Goal: Contribute content: Add original content to the website for others to see

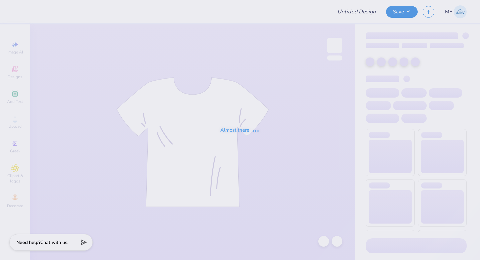
type input "rush"
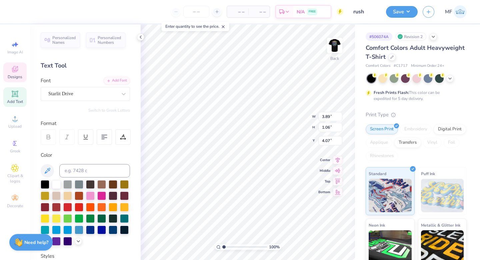
type textarea "Fall Rush 2025"
type input "4.13"
type input "0.81"
type input "4.20"
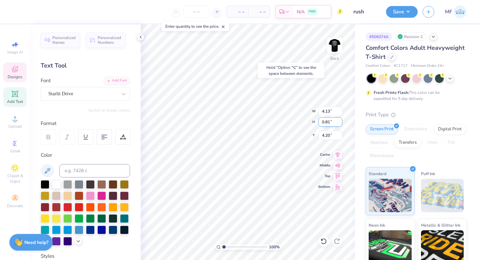
click at [282, 123] on div "100 % Back W 4.13 4.13 " H 0.81 0.81 " Y 4.20 4.20 " Center Middle Top Bottom" at bounding box center [248, 141] width 215 height 235
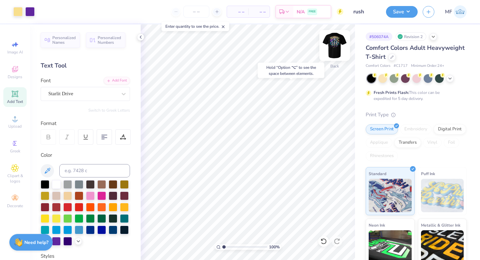
click at [336, 44] on img at bounding box center [335, 45] width 27 height 27
click at [336, 51] on img at bounding box center [334, 45] width 13 height 13
click at [337, 42] on img at bounding box center [335, 45] width 27 height 27
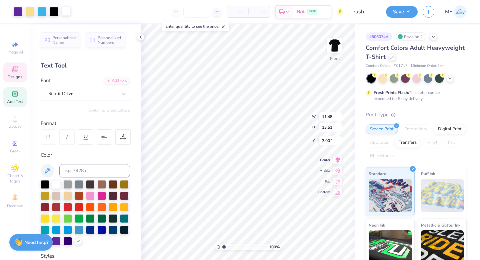
click at [66, 12] on div at bounding box center [65, 10] width 9 height 9
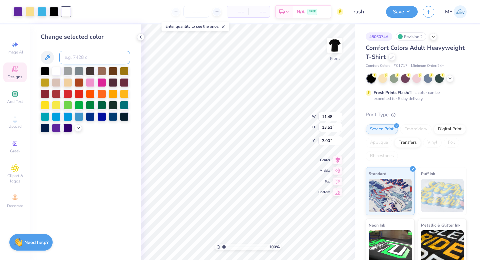
click at [97, 57] on input at bounding box center [94, 57] width 71 height 13
type input "1205"
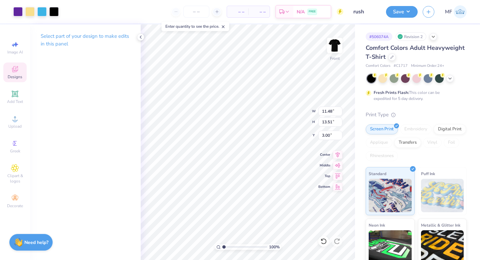
type input "12.51"
type input "14.71"
click at [398, 16] on button "Save" at bounding box center [402, 11] width 32 height 12
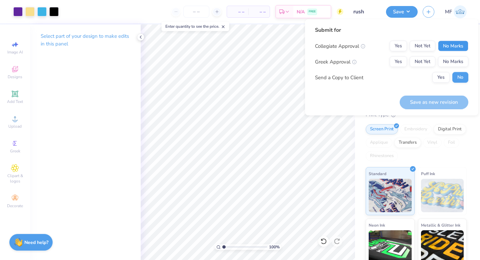
click at [452, 48] on button "No Marks" at bounding box center [453, 46] width 30 height 11
click at [397, 63] on button "Yes" at bounding box center [398, 61] width 17 height 11
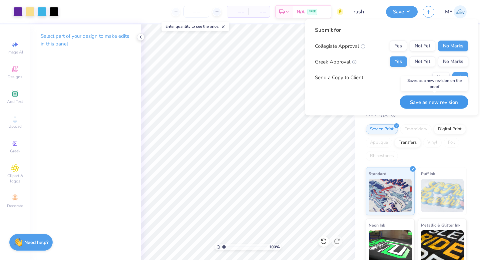
click at [437, 100] on button "Save as new revision" at bounding box center [434, 102] width 69 height 14
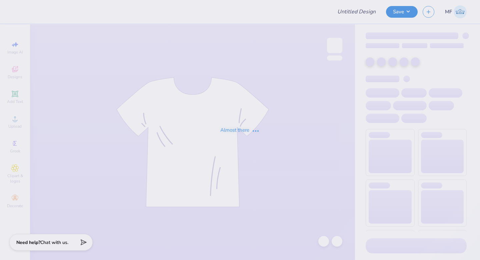
type input "rush"
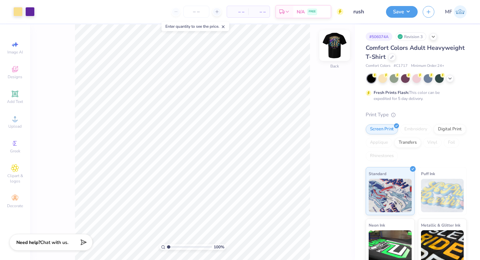
click at [337, 47] on img at bounding box center [335, 45] width 27 height 27
click at [31, 14] on div at bounding box center [29, 10] width 9 height 9
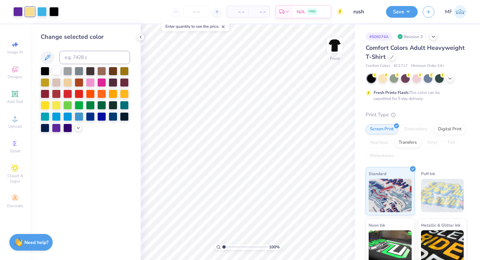
click at [54, 70] on div at bounding box center [56, 70] width 9 height 9
click at [325, 240] on icon at bounding box center [324, 241] width 7 height 7
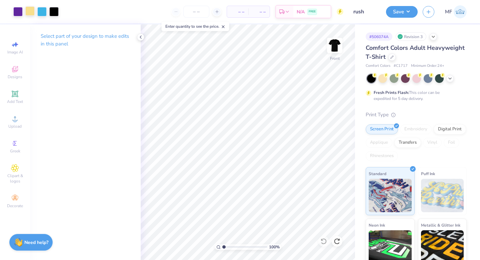
click at [31, 12] on div at bounding box center [29, 10] width 9 height 9
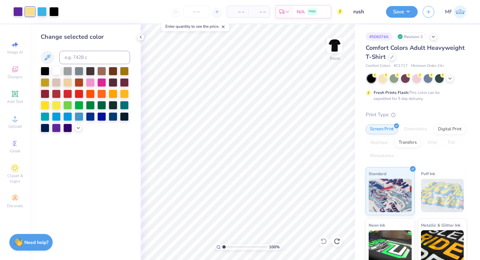
click at [57, 70] on div at bounding box center [56, 70] width 9 height 9
click at [391, 60] on div at bounding box center [392, 56] width 7 height 7
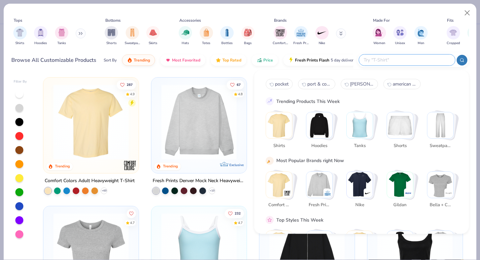
click at [434, 59] on input "text" at bounding box center [406, 60] width 87 height 8
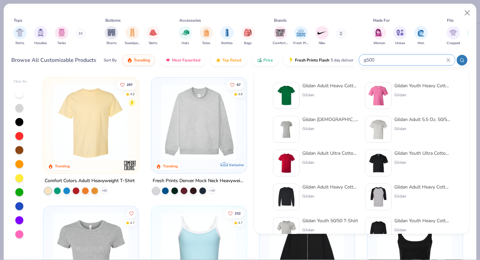
type input "g500"
click at [291, 98] on img at bounding box center [286, 95] width 21 height 21
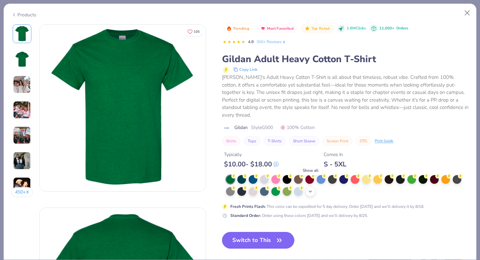
click at [312, 189] on icon at bounding box center [310, 191] width 5 height 5
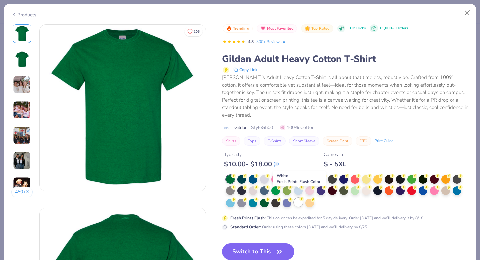
click at [300, 198] on div at bounding box center [298, 202] width 9 height 9
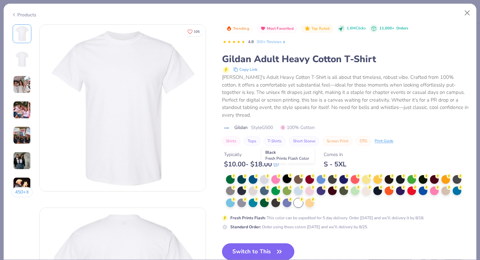
click at [289, 174] on div at bounding box center [287, 178] width 9 height 9
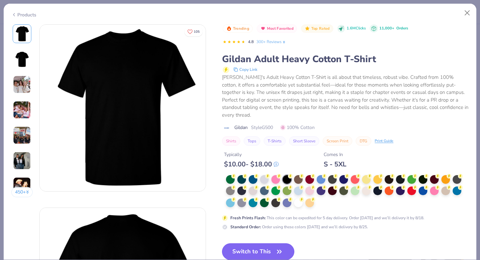
click at [259, 244] on button "Switch to This" at bounding box center [258, 251] width 72 height 17
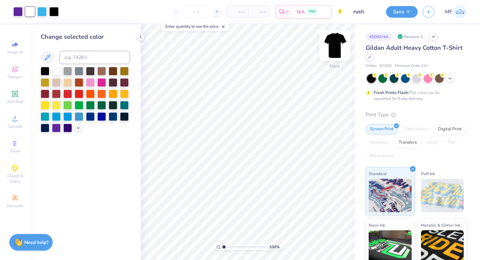
click at [339, 47] on img at bounding box center [335, 45] width 27 height 27
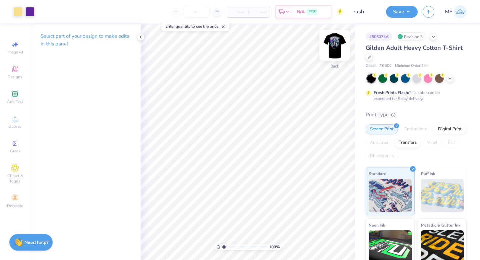
click at [333, 44] on img at bounding box center [335, 45] width 27 height 27
click at [28, 10] on div at bounding box center [29, 10] width 9 height 9
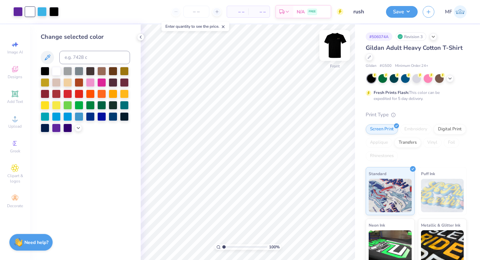
click at [332, 47] on img at bounding box center [335, 45] width 27 height 27
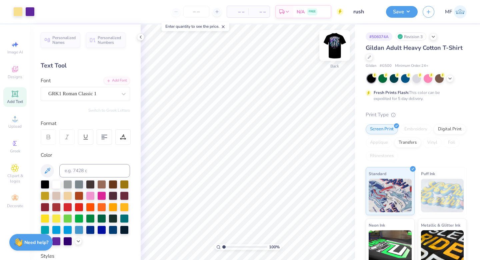
click at [333, 42] on img at bounding box center [335, 45] width 27 height 27
click at [30, 13] on div at bounding box center [29, 10] width 9 height 9
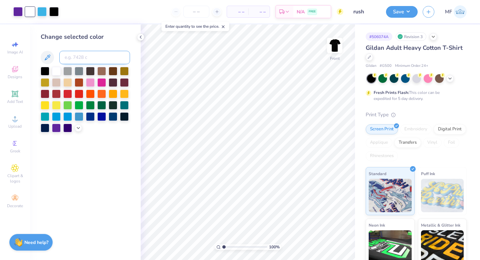
click at [72, 57] on input at bounding box center [94, 57] width 71 height 13
type input "1205"
click at [396, 13] on button "Save" at bounding box center [402, 11] width 32 height 12
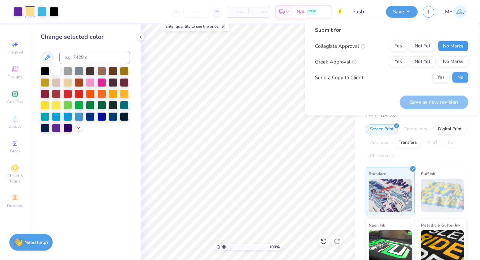
click at [464, 43] on button "No Marks" at bounding box center [453, 46] width 30 height 11
click at [398, 66] on button "Yes" at bounding box center [398, 61] width 17 height 11
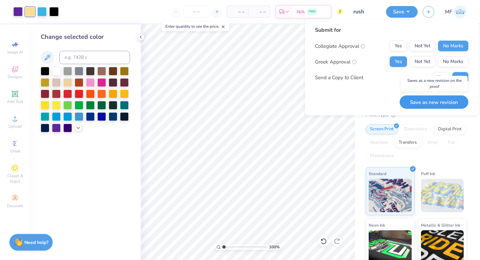
click at [428, 101] on button "Save as new revision" at bounding box center [434, 102] width 69 height 14
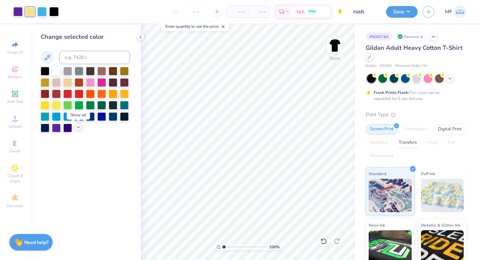
click at [76, 126] on icon at bounding box center [78, 126] width 5 height 5
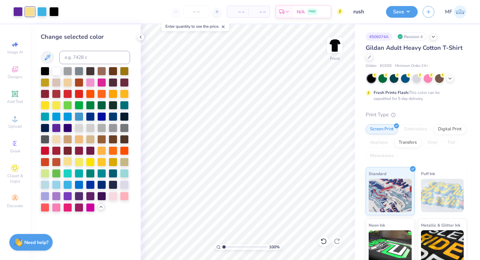
click at [67, 159] on div at bounding box center [67, 161] width 9 height 9
click at [93, 53] on input at bounding box center [94, 57] width 71 height 13
type input "1"
